Goal: Transaction & Acquisition: Book appointment/travel/reservation

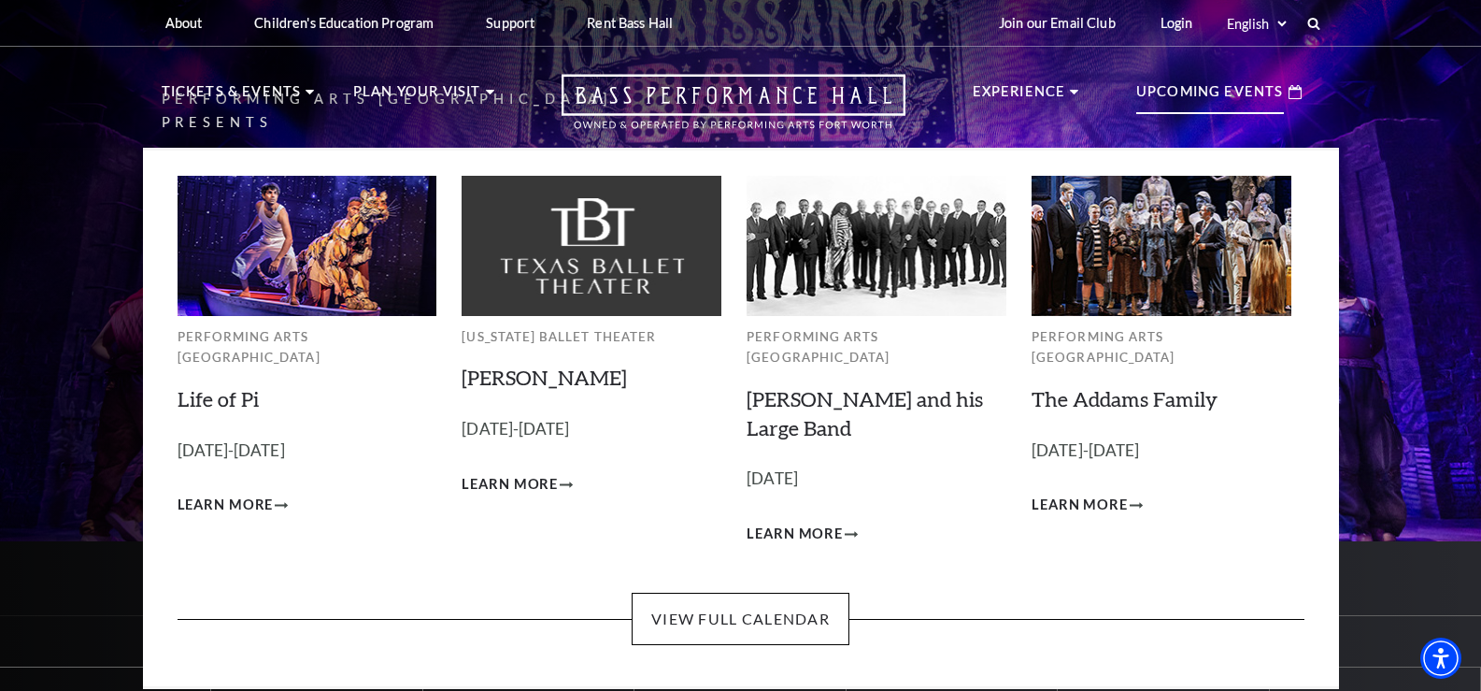
click at [870, 264] on img at bounding box center [877, 245] width 260 height 139
click at [786, 522] on span "Learn More" at bounding box center [795, 533] width 96 height 23
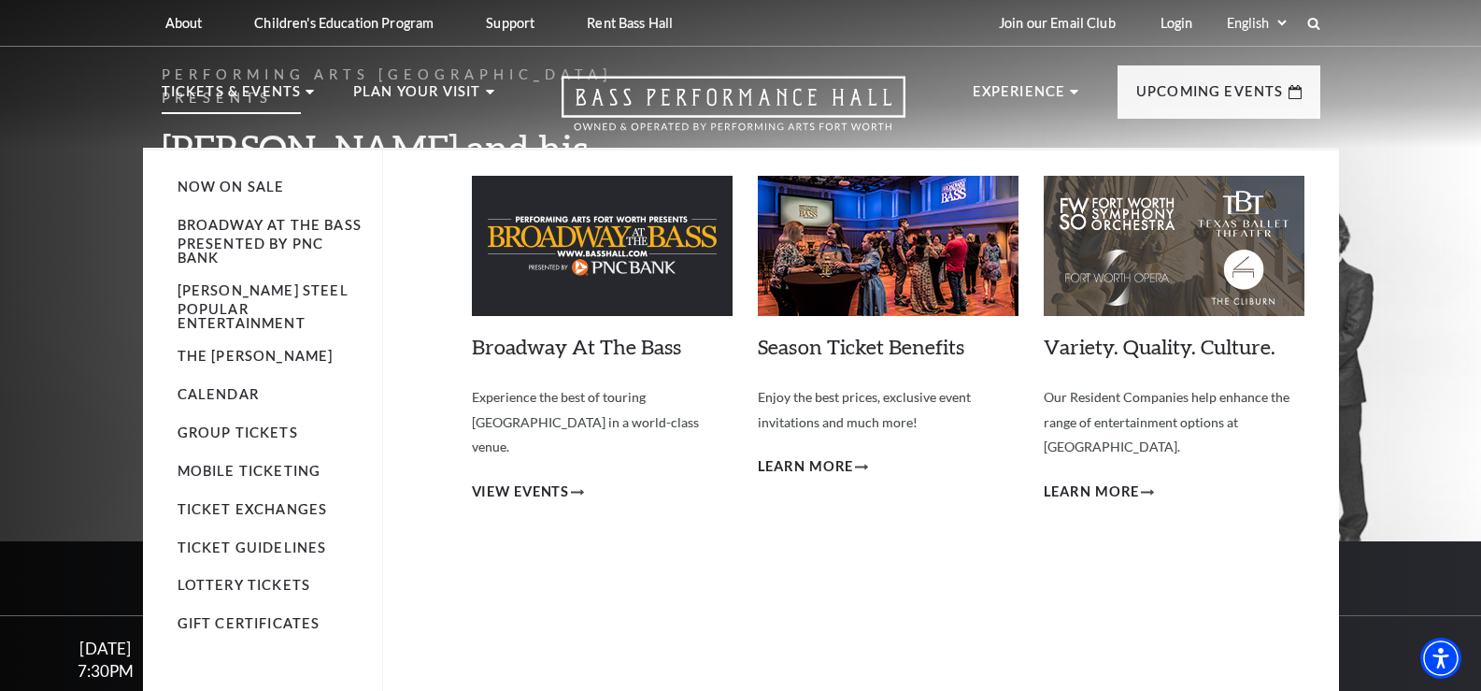
click at [306, 88] on li "Tickets & Events Now On Sale Broadway At The Bass presented by PNC Bank Irwin S…" at bounding box center [238, 113] width 153 height 67
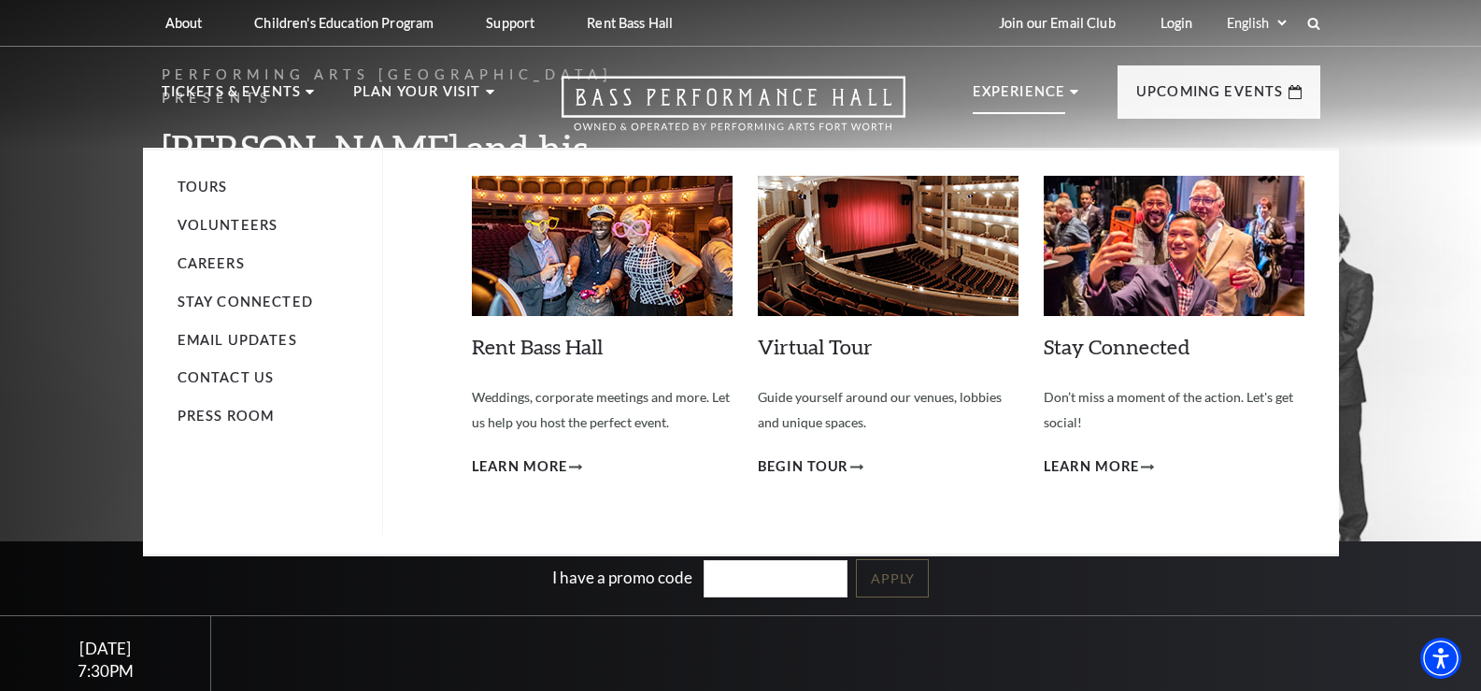
click at [1070, 91] on use at bounding box center [1074, 92] width 8 height 5
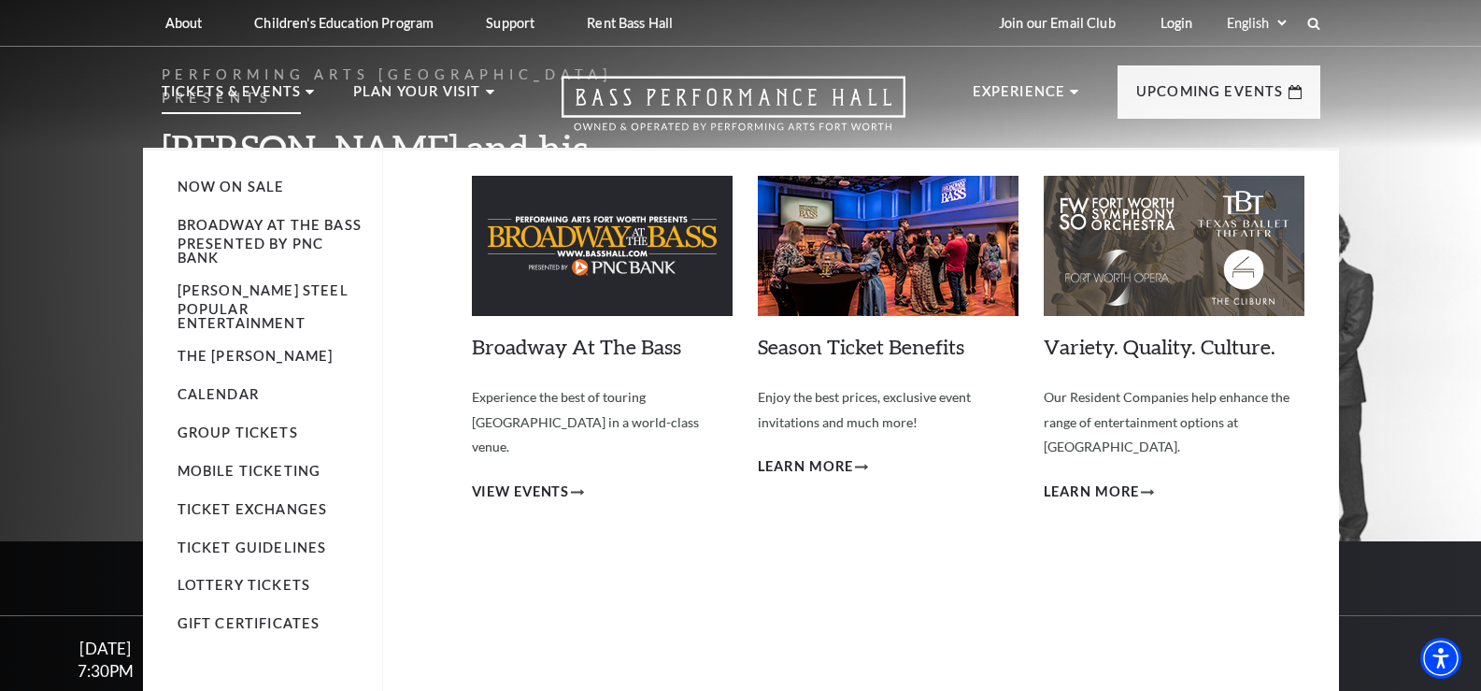
click at [193, 93] on p "Tickets & Events" at bounding box center [232, 97] width 140 height 34
click at [265, 463] on link "Mobile Ticketing" at bounding box center [250, 471] width 144 height 16
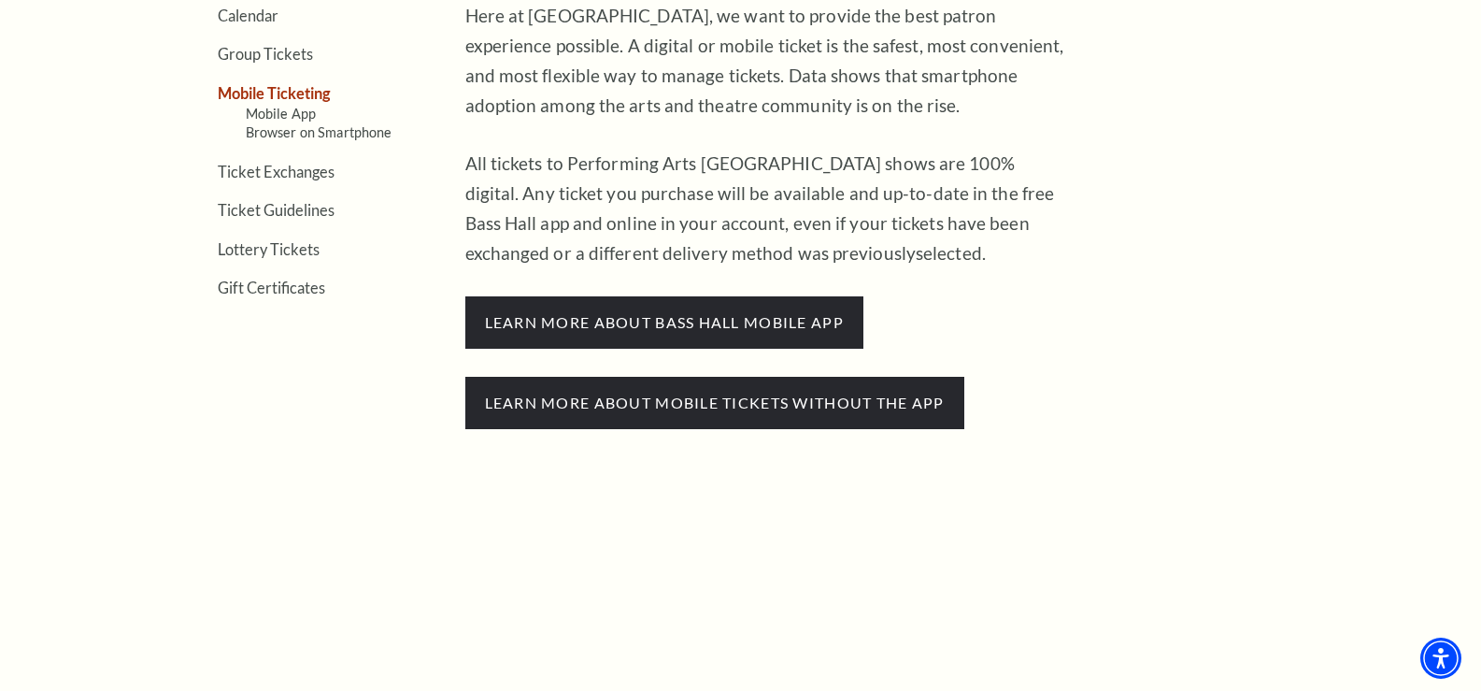
scroll to position [934, 0]
